Goal: Information Seeking & Learning: Understand process/instructions

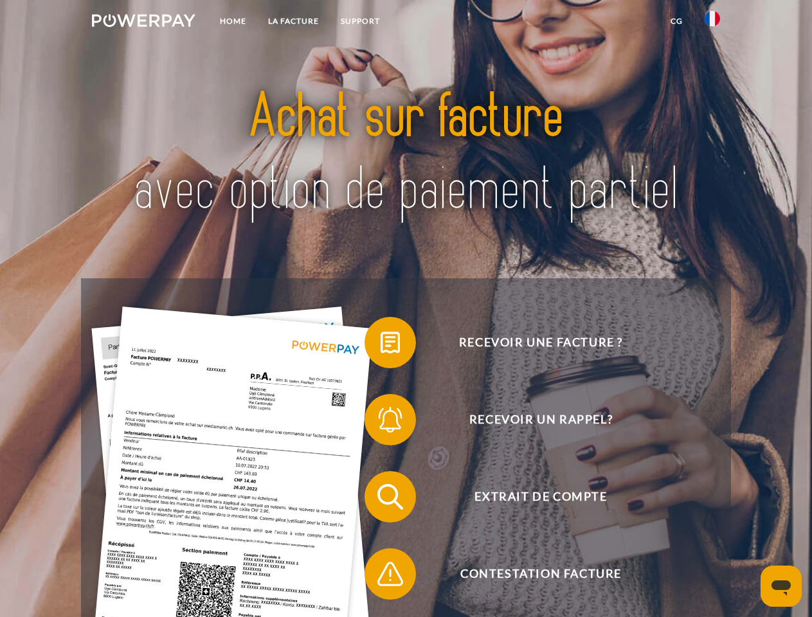
click at [143, 23] on img at bounding box center [144, 20] width 104 height 13
click at [713, 23] on img at bounding box center [712, 18] width 15 height 15
click at [677, 21] on link "CG" at bounding box center [677, 21] width 34 height 23
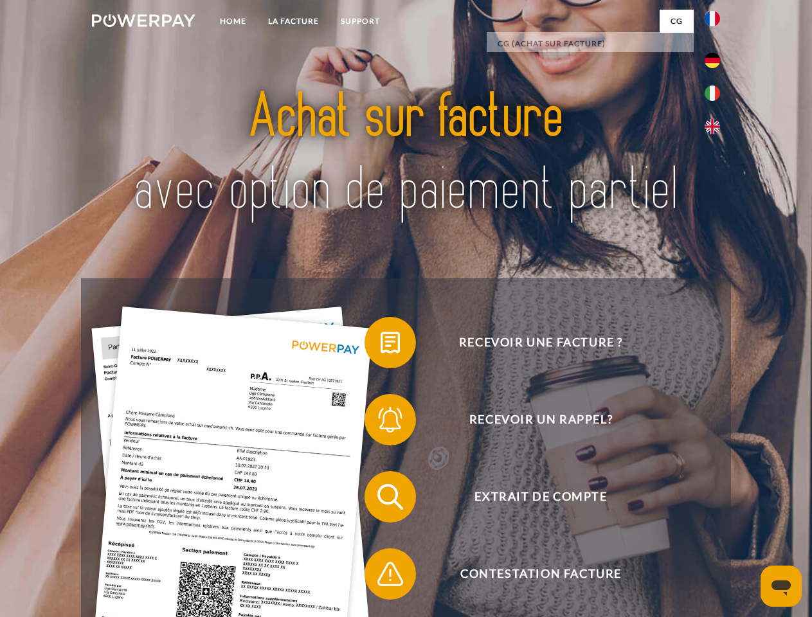
click at [381, 345] on span at bounding box center [371, 343] width 64 height 64
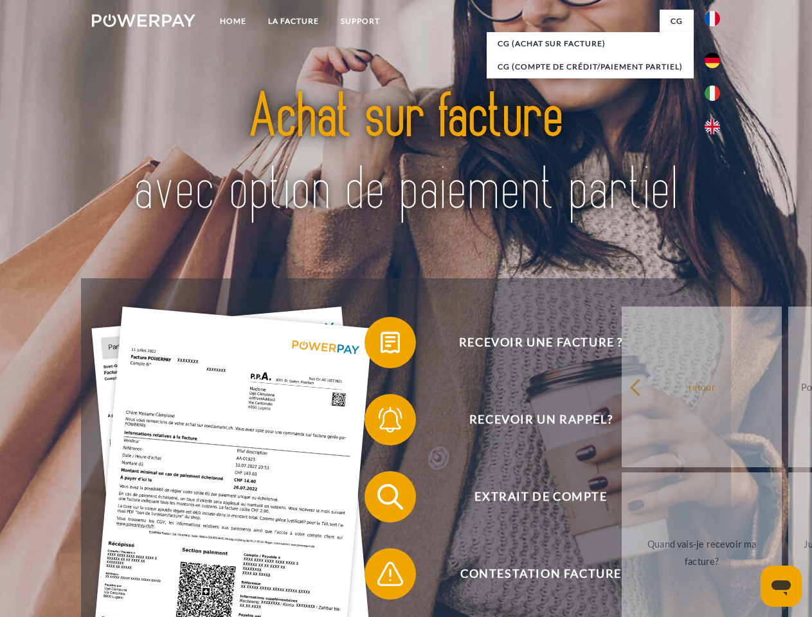
click at [381, 423] on span at bounding box center [371, 420] width 64 height 64
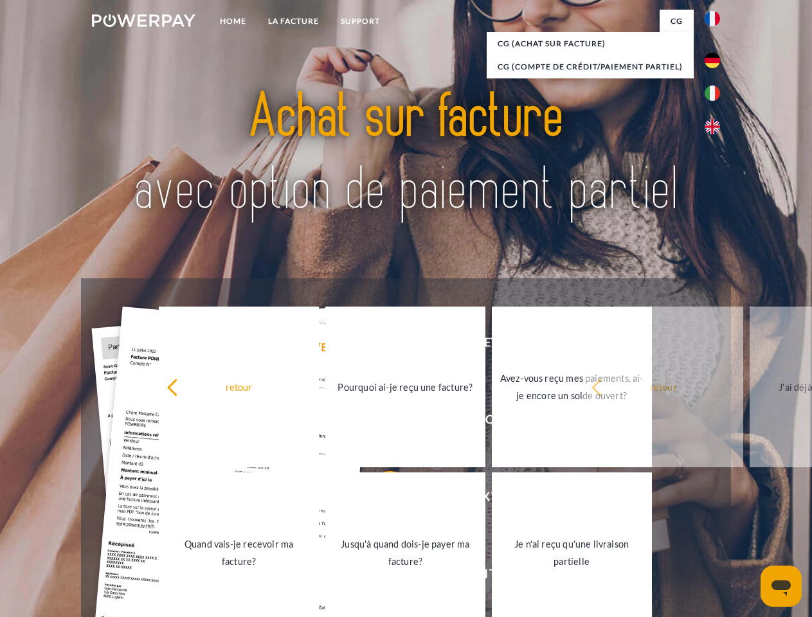
click at [381, 500] on link "Jusqu'à quand dois-je payer ma facture?" at bounding box center [405, 553] width 160 height 161
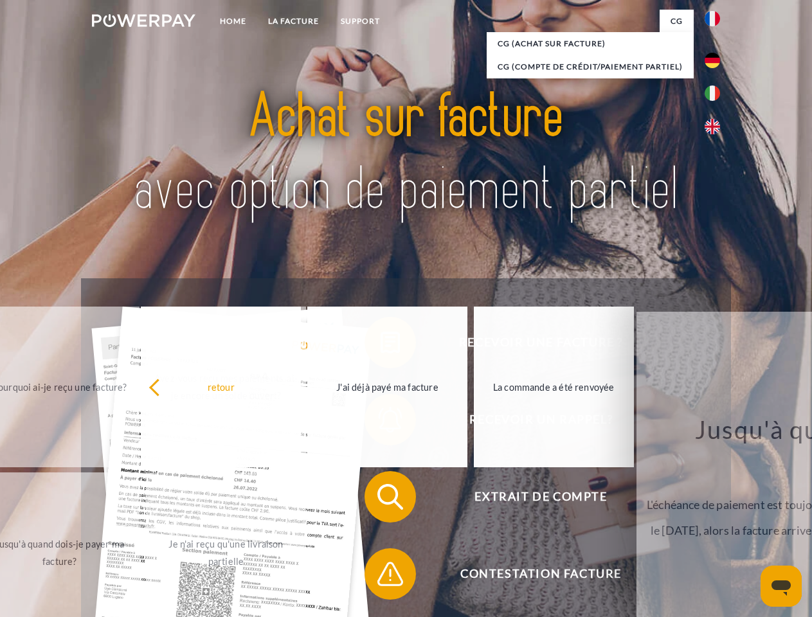
click at [381, 577] on span at bounding box center [371, 574] width 64 height 64
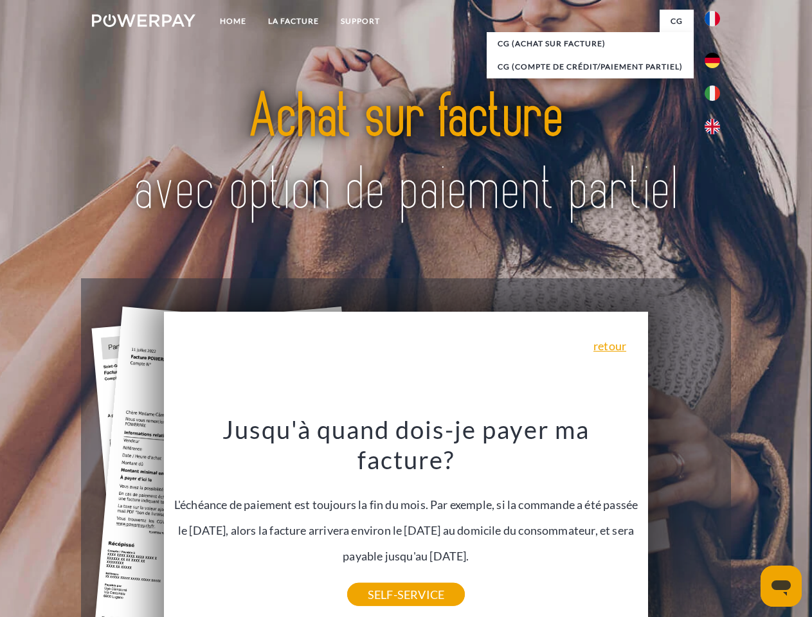
click at [781, 587] on icon "Ouvrir la fenêtre de messagerie" at bounding box center [781, 588] width 19 height 15
